Goal: Information Seeking & Learning: Learn about a topic

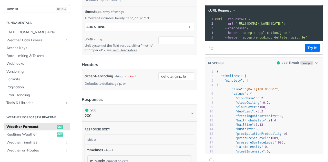
scroll to position [231, 0]
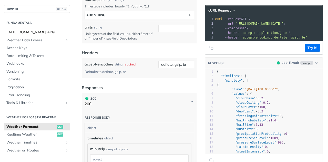
click at [23, 33] on span "[DATE][DOMAIN_NAME] APIs" at bounding box center [37, 32] width 62 height 5
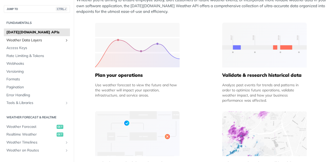
click at [23, 42] on span "Weather Data Layers" at bounding box center [34, 40] width 57 height 5
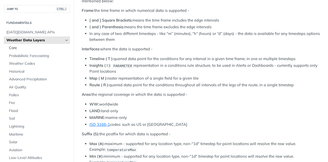
click at [14, 49] on span "Core" at bounding box center [39, 47] width 60 height 5
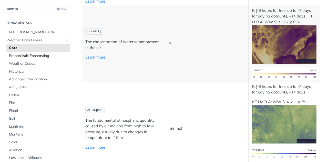
click at [19, 56] on span "Probabilistic Forecasting" at bounding box center [39, 55] width 60 height 5
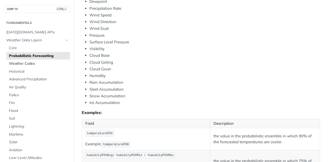
click at [24, 65] on span "Weather Codes" at bounding box center [39, 63] width 60 height 5
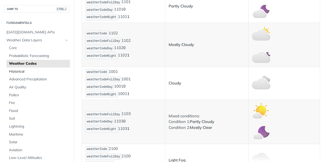
click at [22, 72] on span "Historical" at bounding box center [39, 71] width 60 height 5
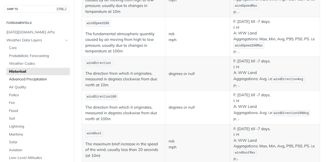
click at [30, 79] on span "Advanced Precipitation" at bounding box center [39, 79] width 60 height 5
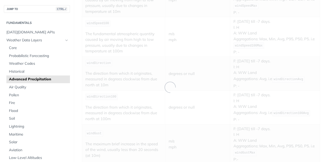
scroll to position [128, 0]
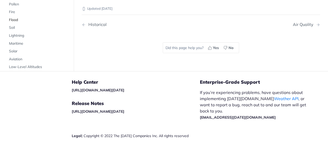
click at [18, 18] on span "Flood" at bounding box center [39, 19] width 60 height 5
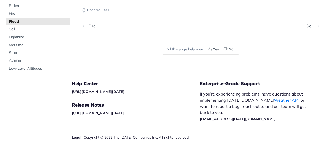
scroll to position [266, 0]
